Goal: Information Seeking & Learning: Learn about a topic

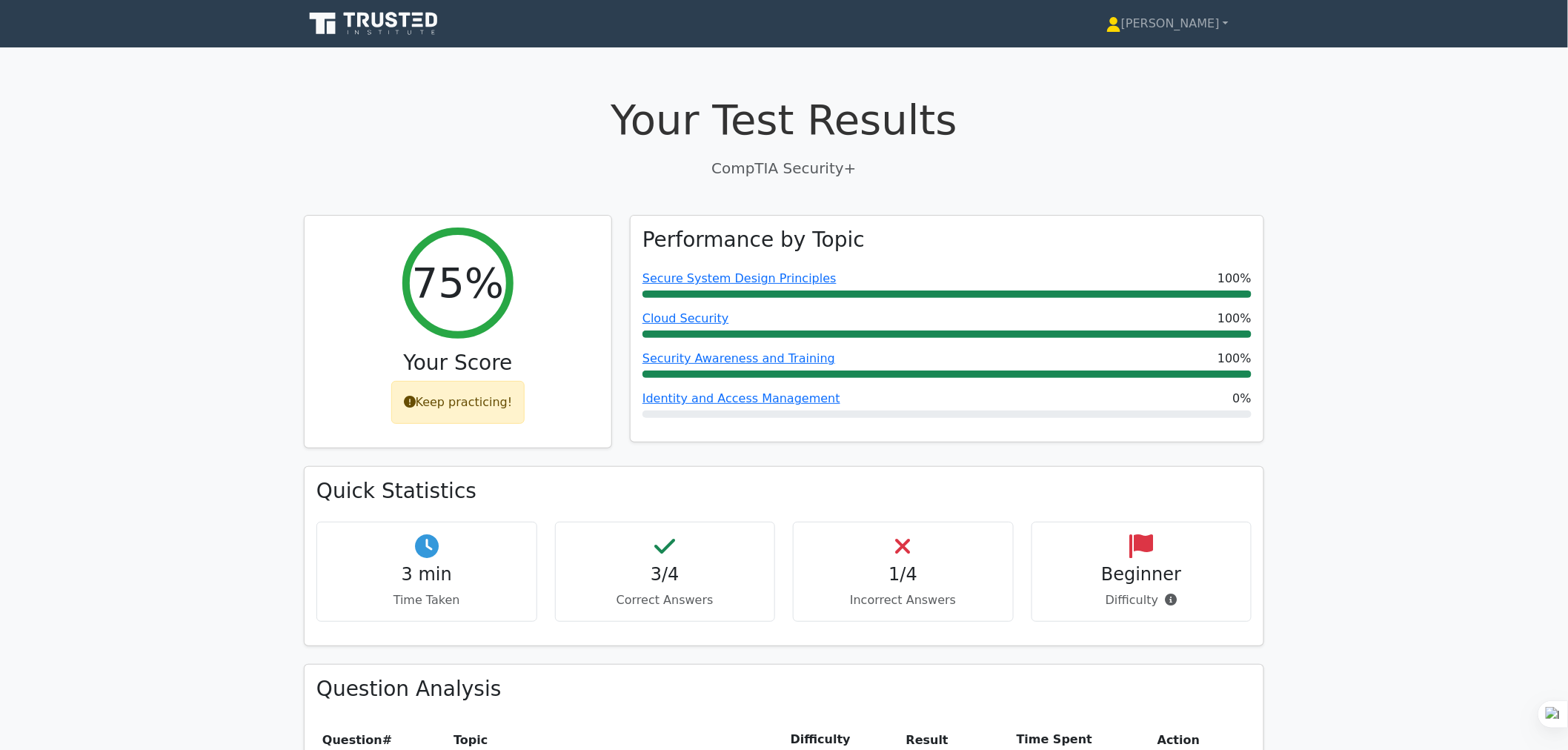
click at [395, 19] on icon at bounding box center [392, 20] width 12 height 16
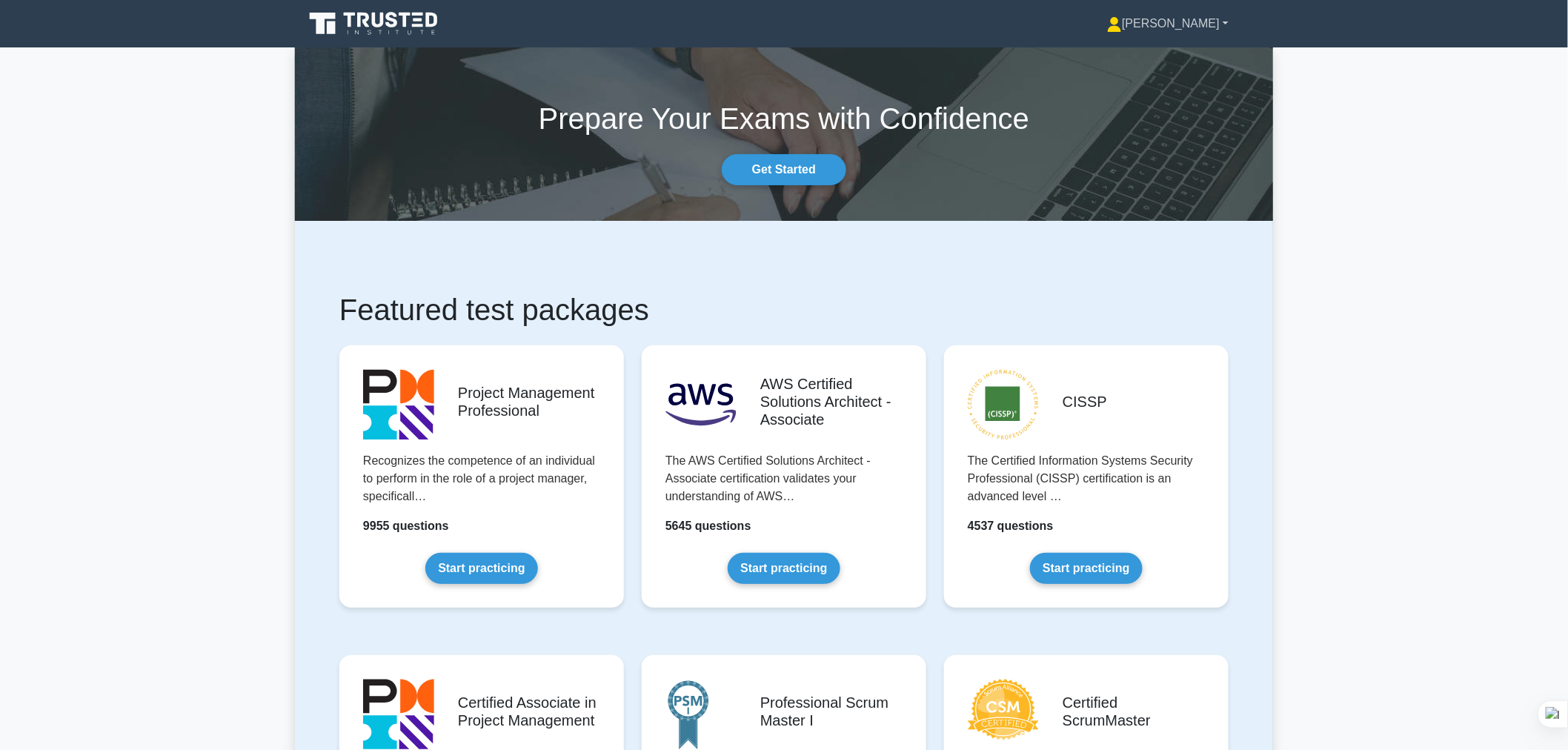
click at [1122, 31] on icon at bounding box center [1116, 29] width 14 height 6
click at [1161, 68] on link "Profile" at bounding box center [1131, 59] width 117 height 24
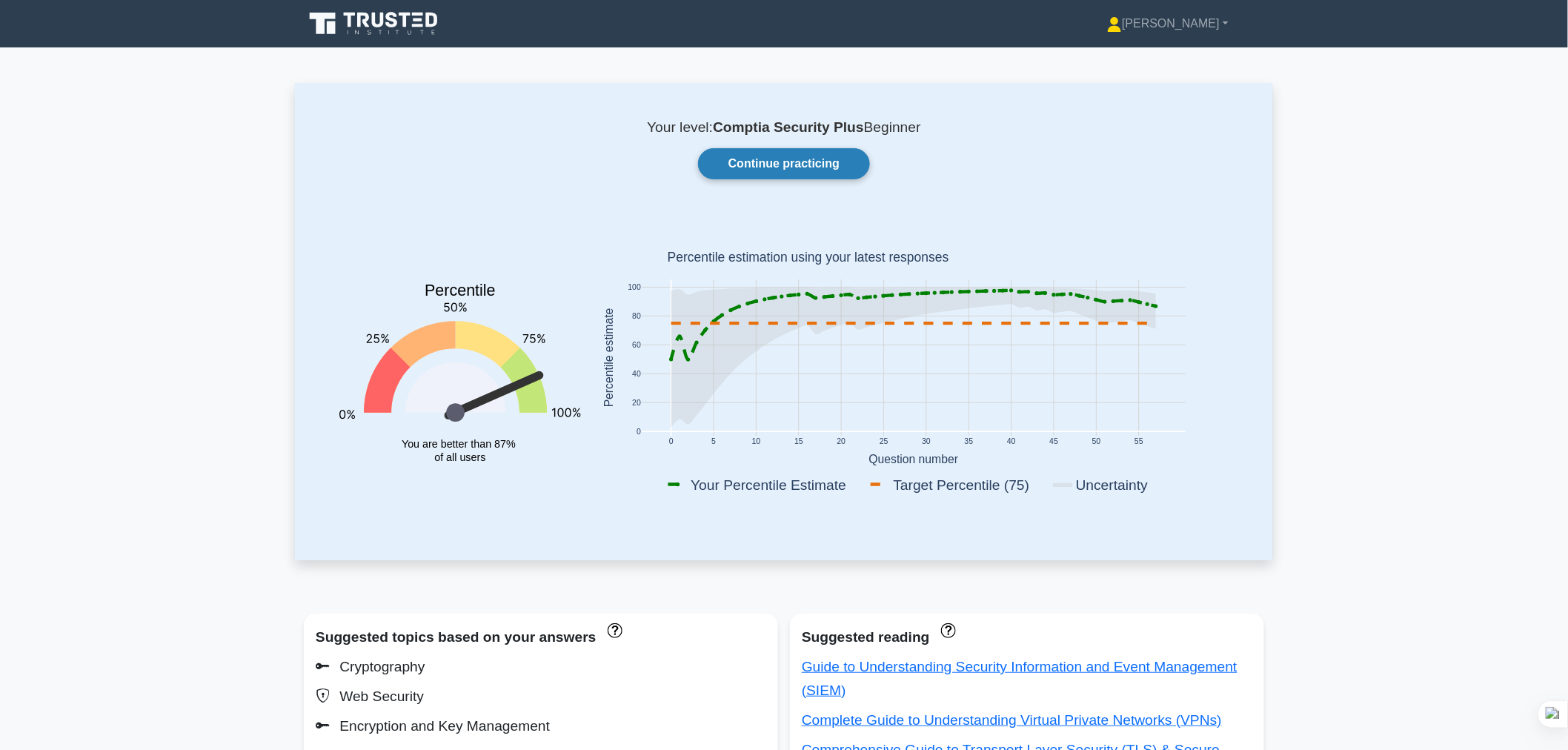
click at [758, 161] on link "Continue practicing" at bounding box center [784, 163] width 172 height 31
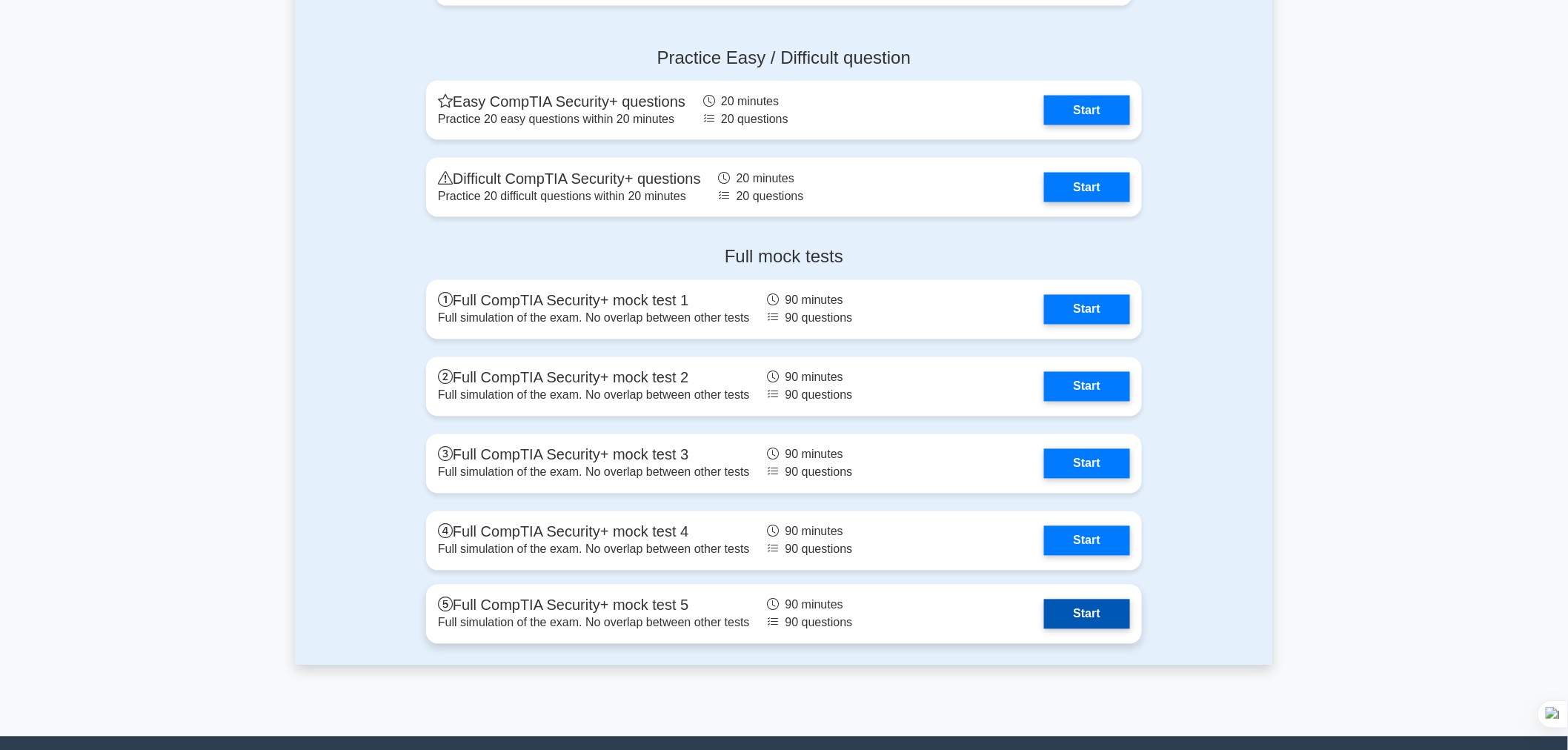
scroll to position [3274, 0]
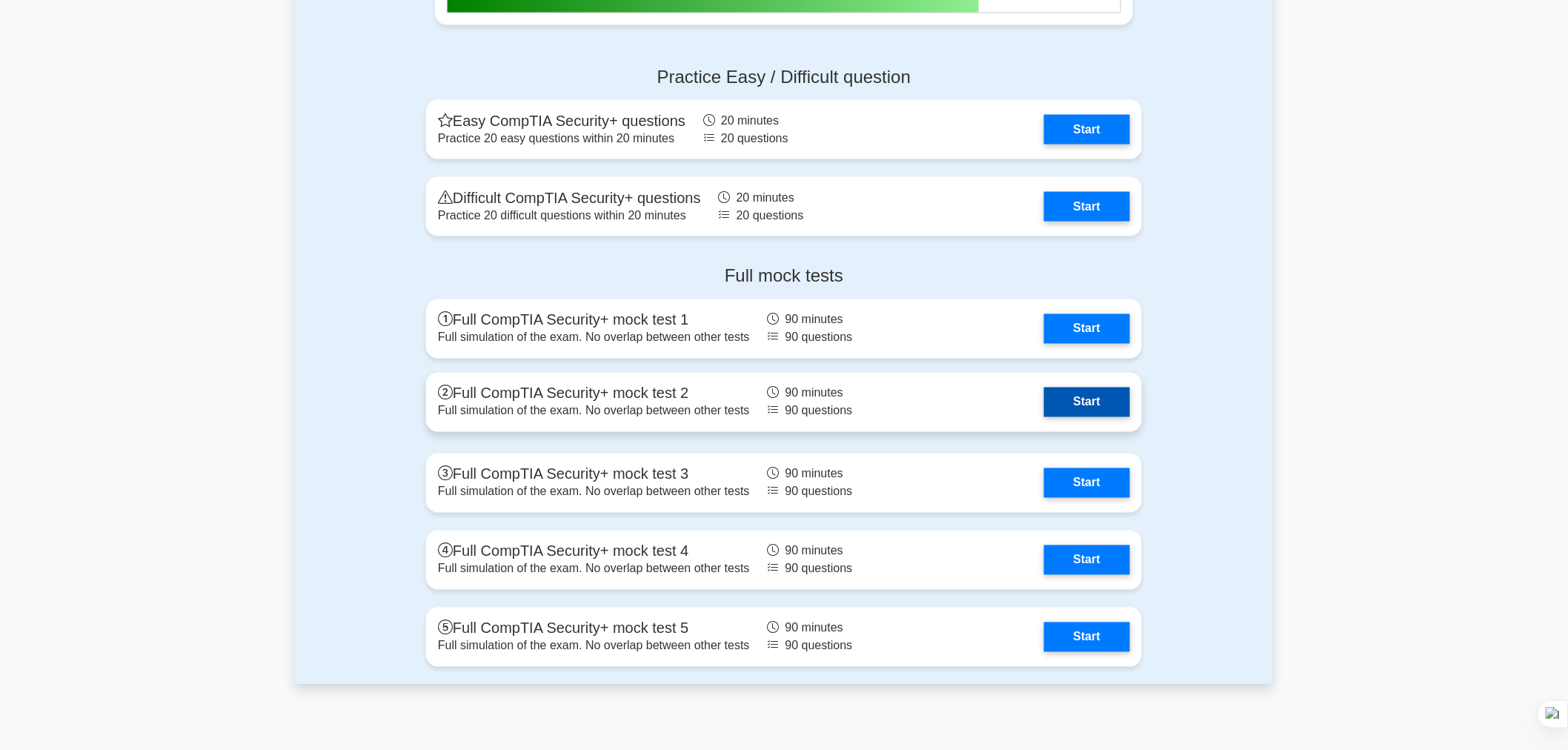
click at [1077, 403] on link "Start" at bounding box center [1087, 402] width 86 height 29
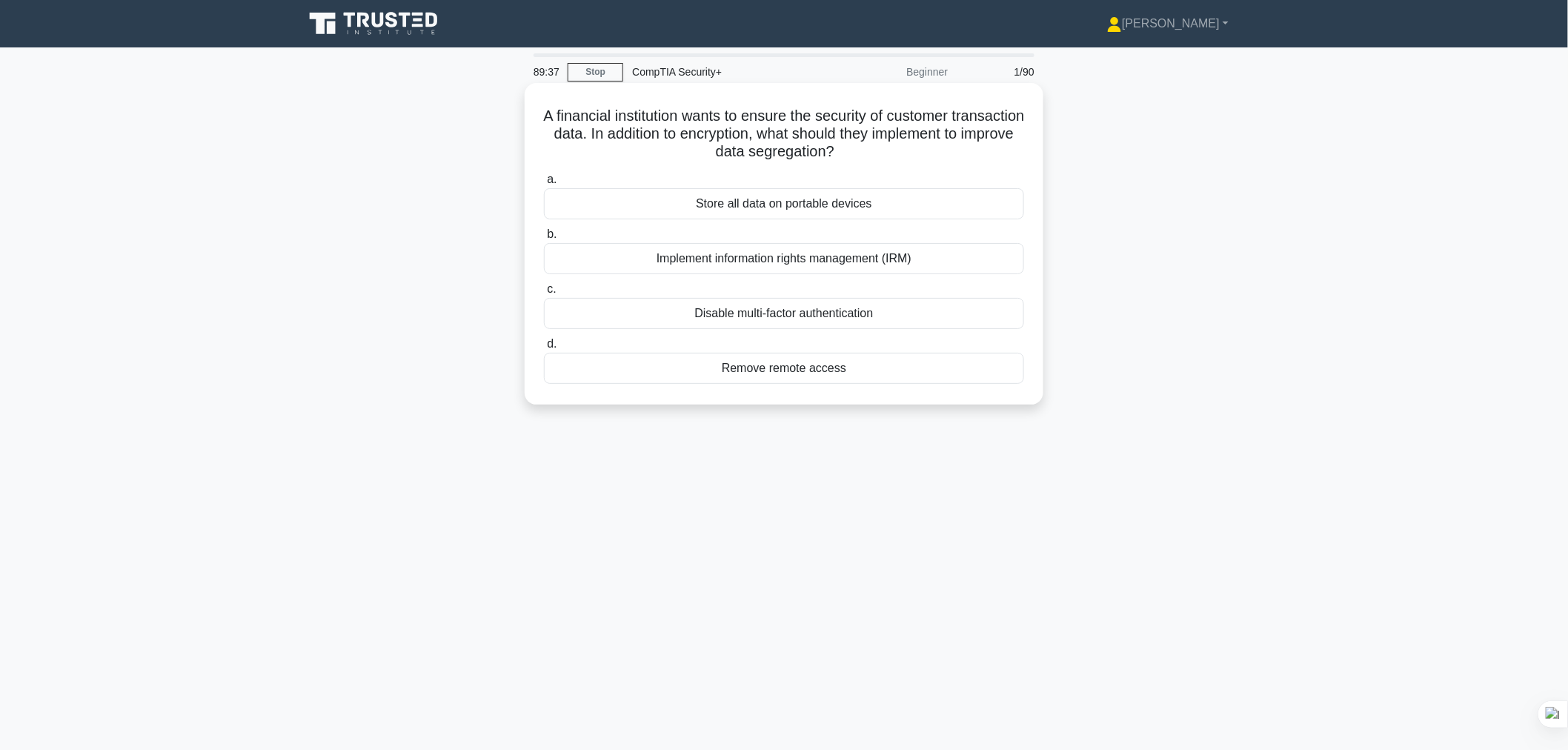
click at [826, 265] on div "Implement information rights management (IRM)" at bounding box center [784, 259] width 480 height 31
click at [544, 240] on input "b. Implement information rights management (IRM)" at bounding box center [544, 234] width 0 height 10
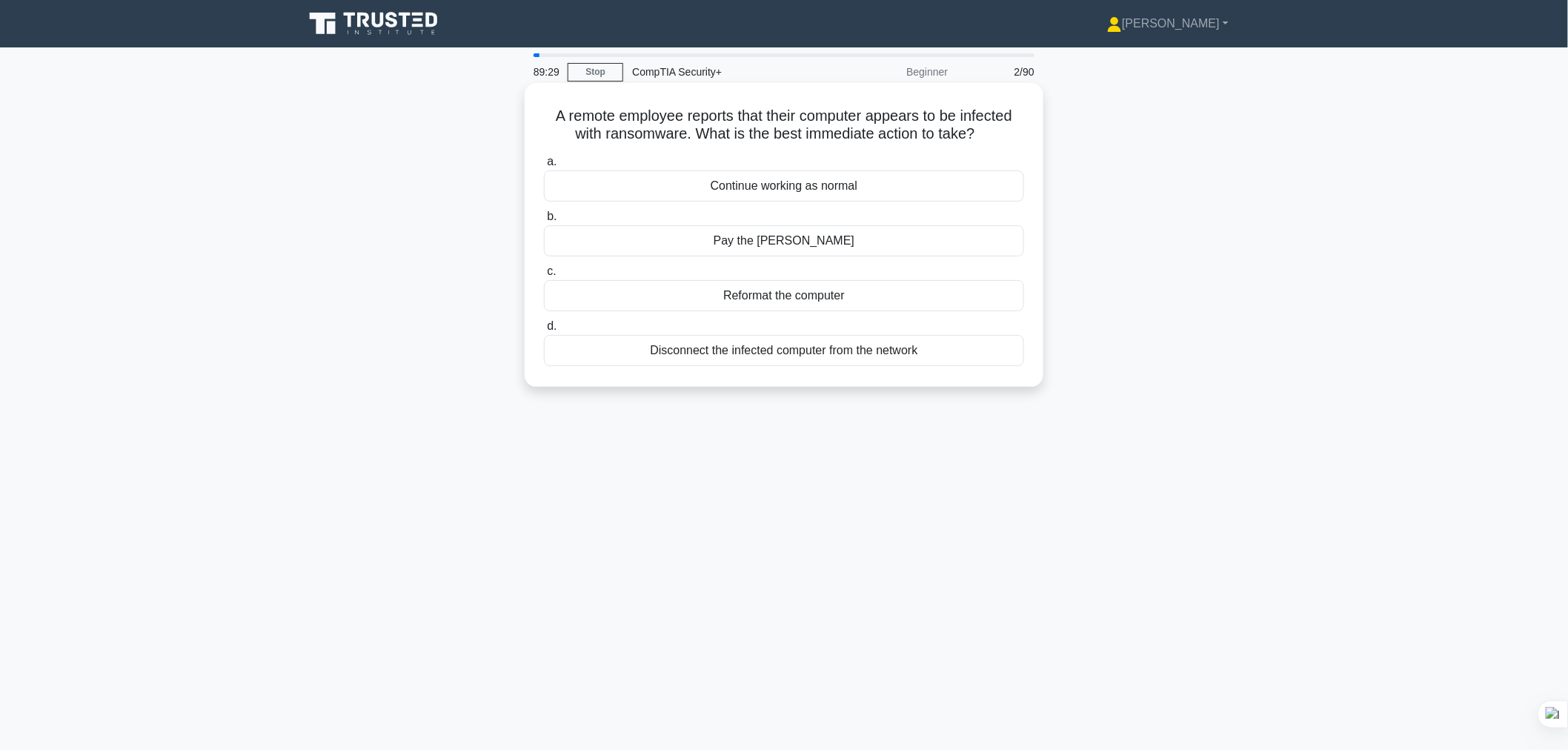
click at [727, 358] on div "Disconnect the infected computer from the network" at bounding box center [784, 350] width 480 height 31
click at [544, 331] on input "d. Disconnect the infected computer from the network" at bounding box center [544, 326] width 0 height 10
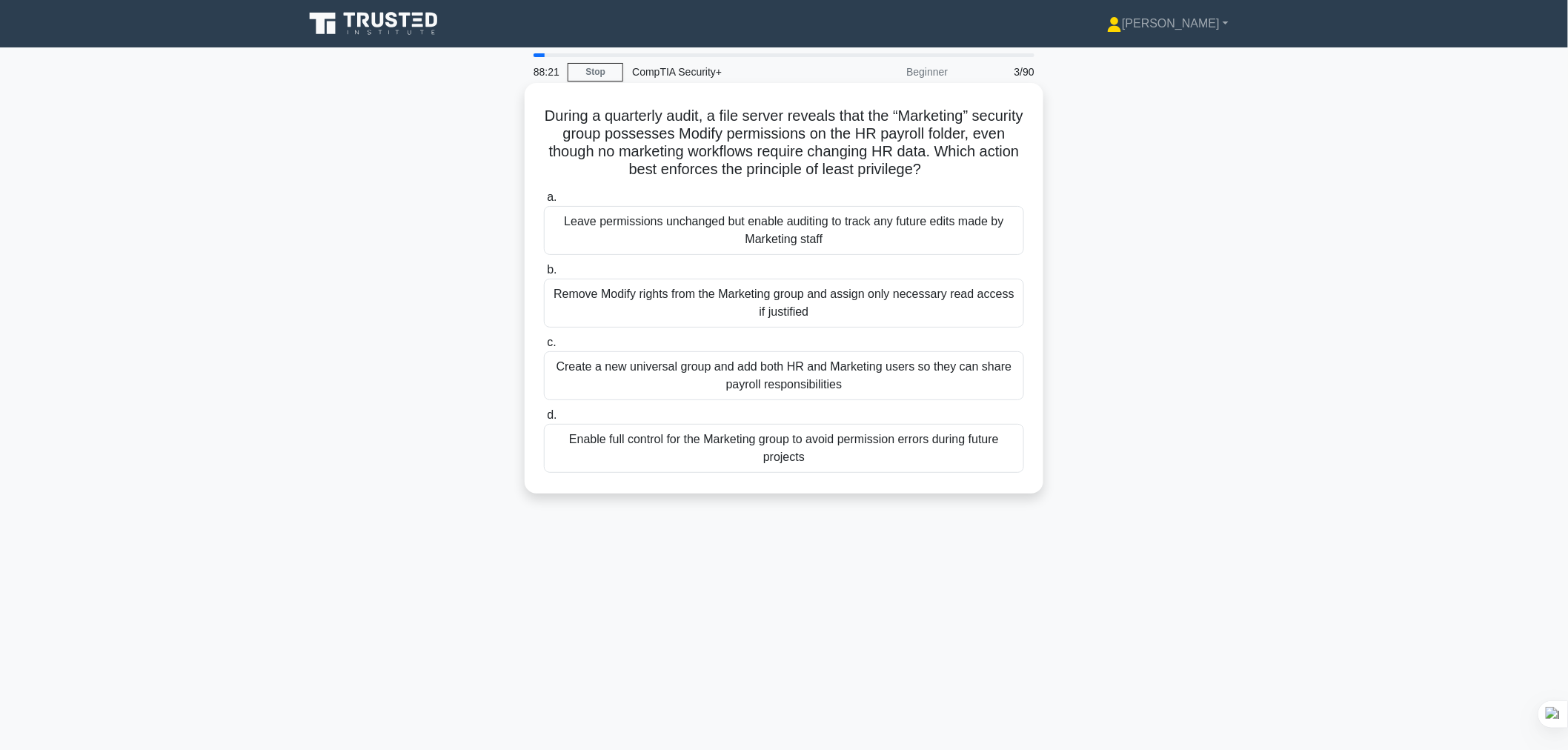
click at [709, 304] on div "Remove Modify rights from the Marketing group and assign only necessary read ac…" at bounding box center [784, 303] width 480 height 49
click at [544, 275] on input "b. Remove Modify rights from the Marketing group and assign only necessary read…" at bounding box center [544, 270] width 0 height 10
